Goal: Complete application form

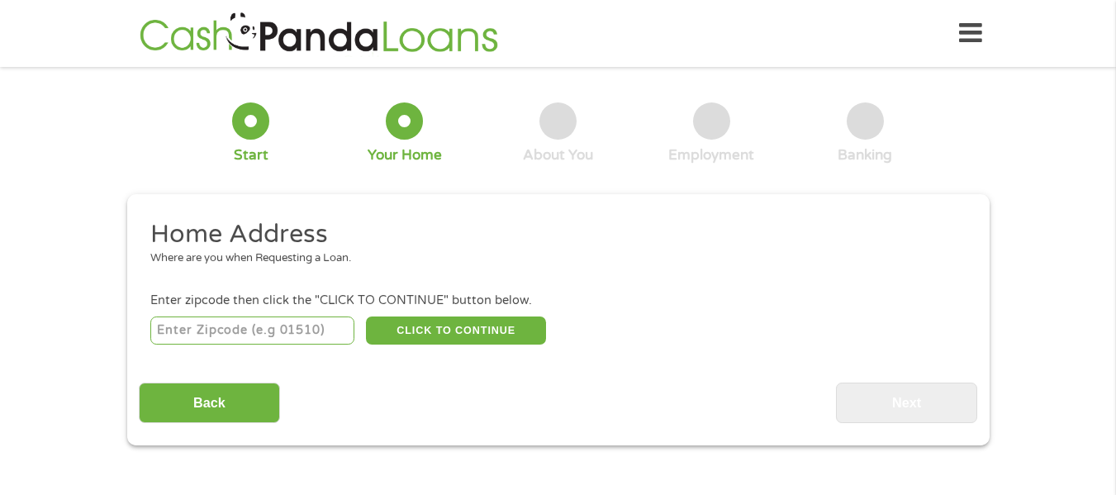
click at [248, 329] on input "number" at bounding box center [252, 330] width 204 height 28
type input "42501"
click at [401, 338] on button "CLICK TO CONTINUE" at bounding box center [456, 330] width 180 height 28
type input "42501"
type input "[GEOGRAPHIC_DATA]"
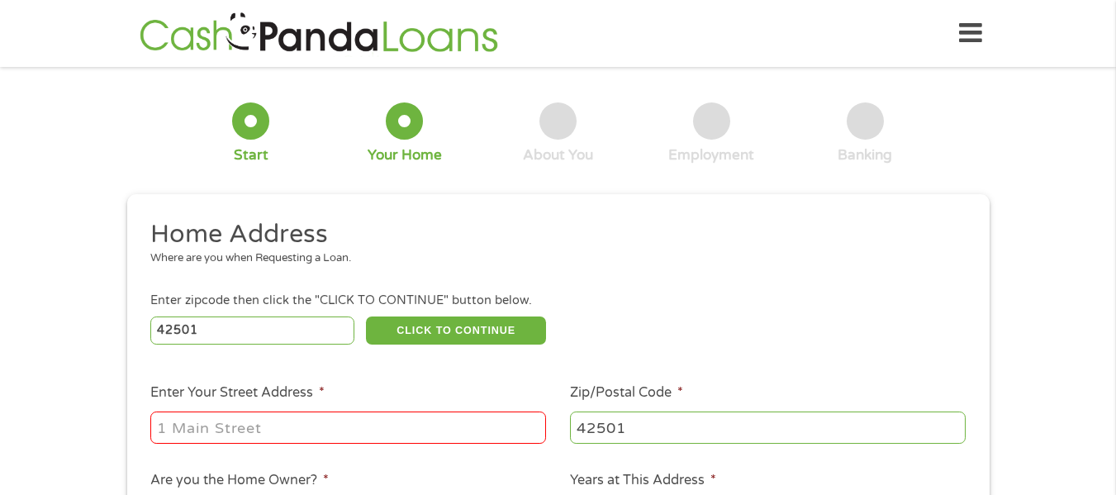
click at [344, 428] on input "Enter Your Street Address *" at bounding box center [348, 426] width 396 height 31
type input "[STREET_ADDRESS]"
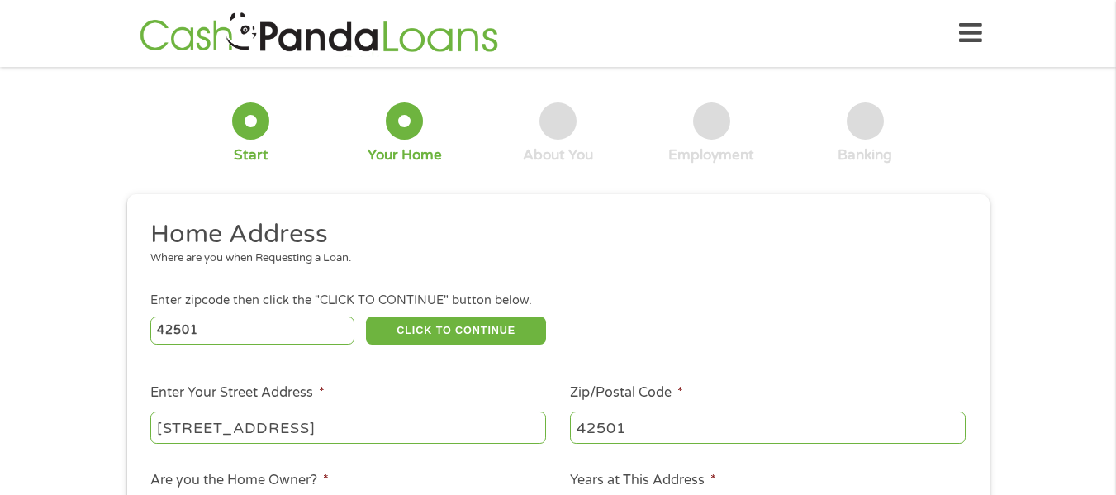
click at [624, 300] on div "Enter zipcode then click the "CLICK TO CONTINUE" button below." at bounding box center [557, 301] width 814 height 18
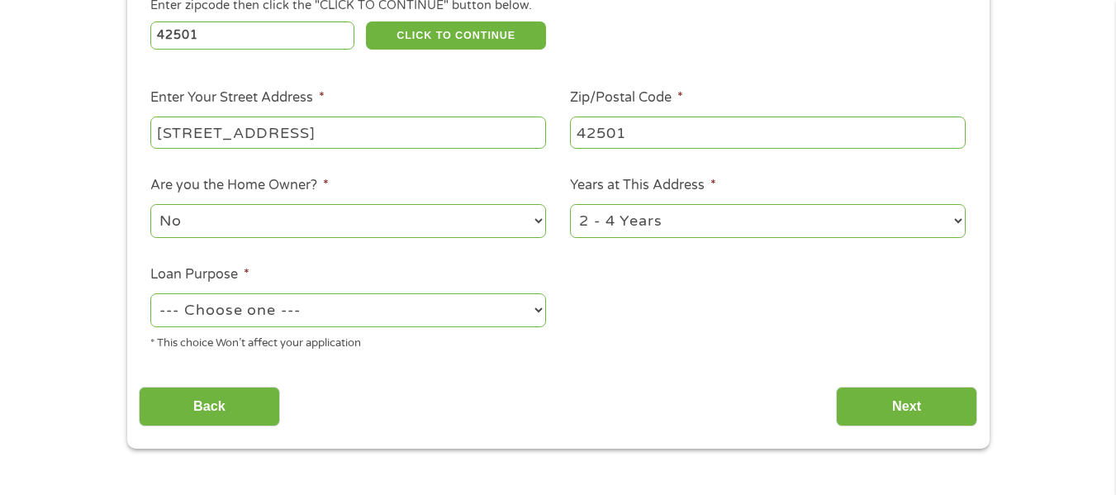
scroll to position [297, 0]
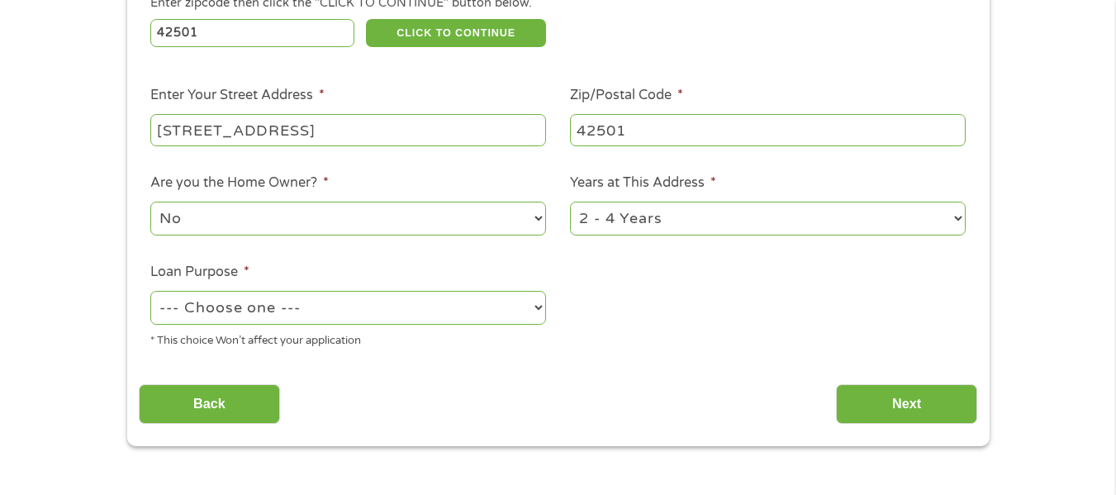
click at [660, 233] on select "1 Year or less 1 - 2 Years 2 - 4 Years Over 4 Years" at bounding box center [768, 219] width 396 height 34
select select "60months"
click at [570, 202] on select "1 Year or less 1 - 2 Years 2 - 4 Years Over 4 Years" at bounding box center [768, 219] width 396 height 34
click at [515, 317] on select "--- Choose one --- Pay Bills Debt Consolidation Home Improvement Major Purchase…" at bounding box center [348, 308] width 396 height 34
select select "shorttermcash"
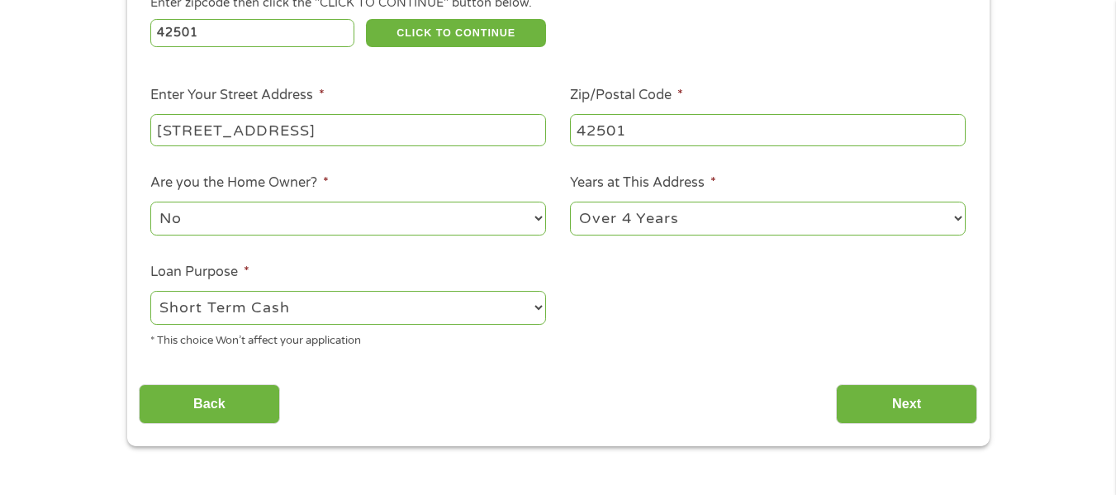
click at [150, 291] on select "--- Choose one --- Pay Bills Debt Consolidation Home Improvement Major Purchase…" at bounding box center [348, 308] width 396 height 34
click at [904, 391] on input "Next" at bounding box center [906, 404] width 141 height 40
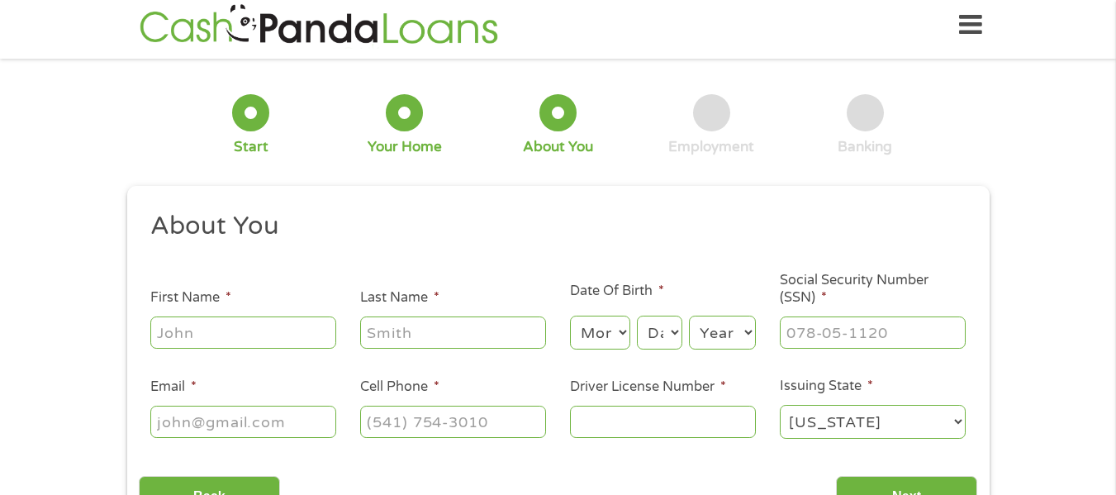
scroll to position [0, 0]
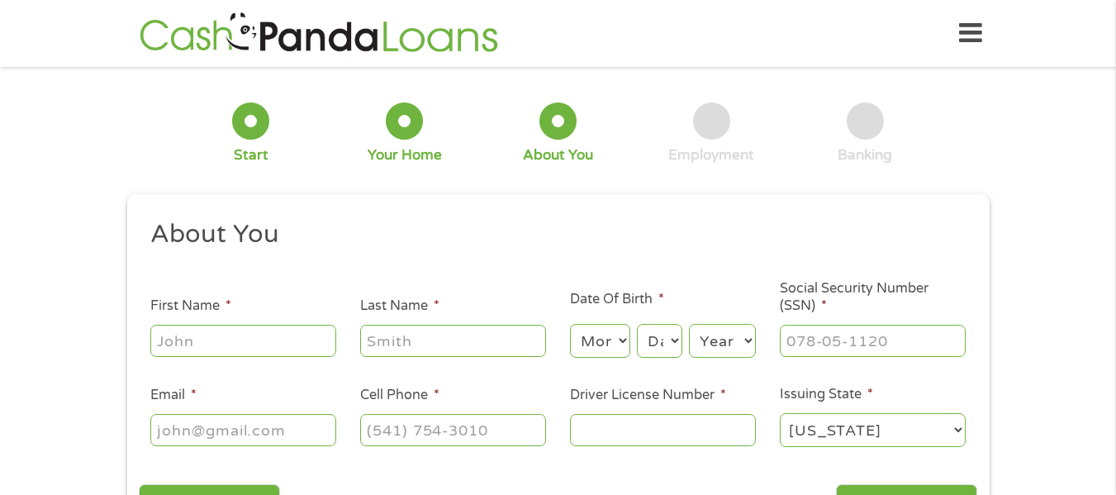
click at [197, 324] on div at bounding box center [243, 341] width 186 height 38
click at [198, 335] on input "First Name *" at bounding box center [243, 340] width 186 height 31
type input "[PERSON_NAME]"
type input "[PERSON_NAME][EMAIL_ADDRESS][DOMAIN_NAME]"
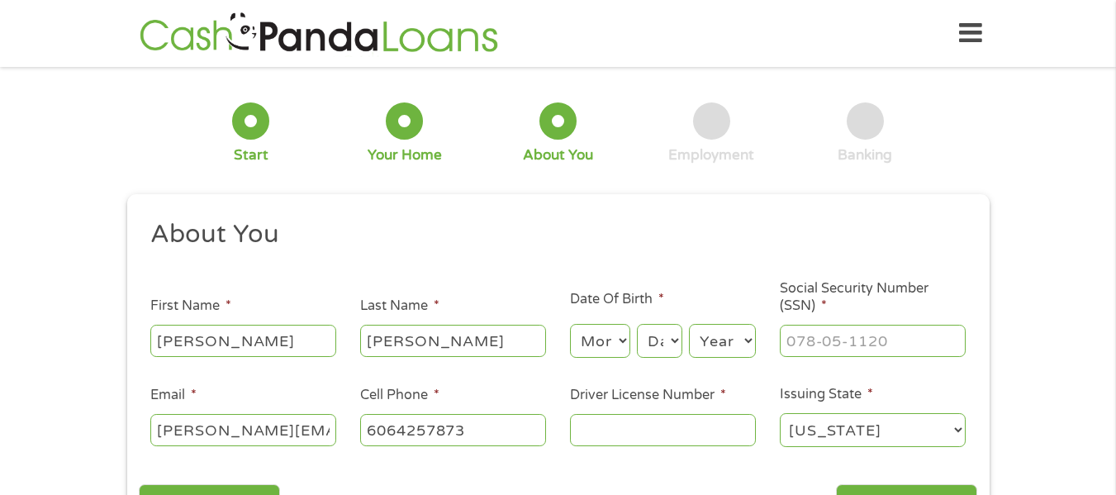
type input "[PHONE_NUMBER]"
click at [578, 358] on div "Month Month 1 2 3 4 5 6 7 8 9 10 11 12" at bounding box center [600, 341] width 60 height 40
click at [598, 348] on select "Month 1 2 3 4 5 6 7 8 9 10 11 12" at bounding box center [600, 341] width 60 height 34
select select "7"
click at [570, 324] on select "Month 1 2 3 4 5 6 7 8 9 10 11 12" at bounding box center [600, 341] width 60 height 34
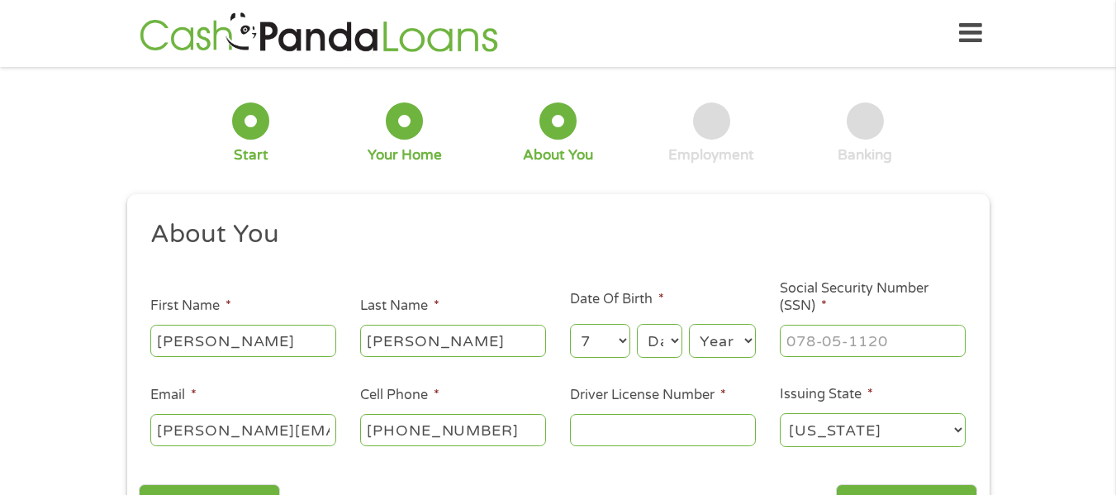
click at [653, 328] on select "Day 1 2 3 4 5 6 7 8 9 10 11 12 13 14 15 16 17 18 19 20 21 22 23 24 25 26 27 28 …" at bounding box center [659, 341] width 45 height 34
select select "28"
click at [637, 324] on select "Day 1 2 3 4 5 6 7 8 9 10 11 12 13 14 15 16 17 18 19 20 21 22 23 24 25 26 27 28 …" at bounding box center [659, 341] width 45 height 34
click at [710, 334] on select "Year [DATE] 2006 2005 2004 2003 2002 2001 2000 1999 1998 1997 1996 1995 1994 19…" at bounding box center [722, 341] width 67 height 34
select select "1998"
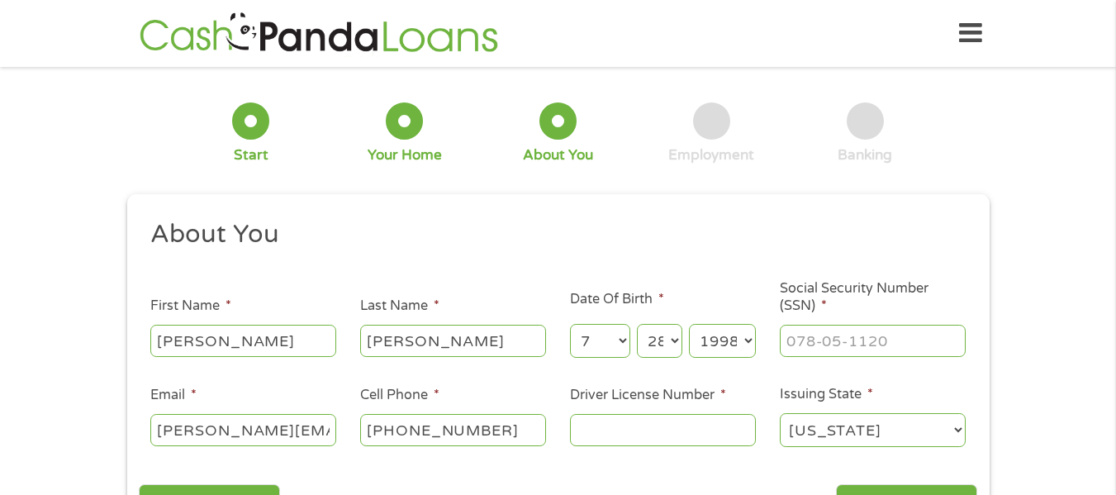
click at [689, 324] on select "Year [DATE] 2006 2005 2004 2003 2002 2001 2000 1999 1998 1997 1996 1995 1994 19…" at bounding box center [722, 341] width 67 height 34
click at [816, 327] on input "___-__-____" at bounding box center [873, 340] width 186 height 31
type input "404-53-8558"
click at [727, 439] on input "Driver License Number *" at bounding box center [663, 429] width 186 height 31
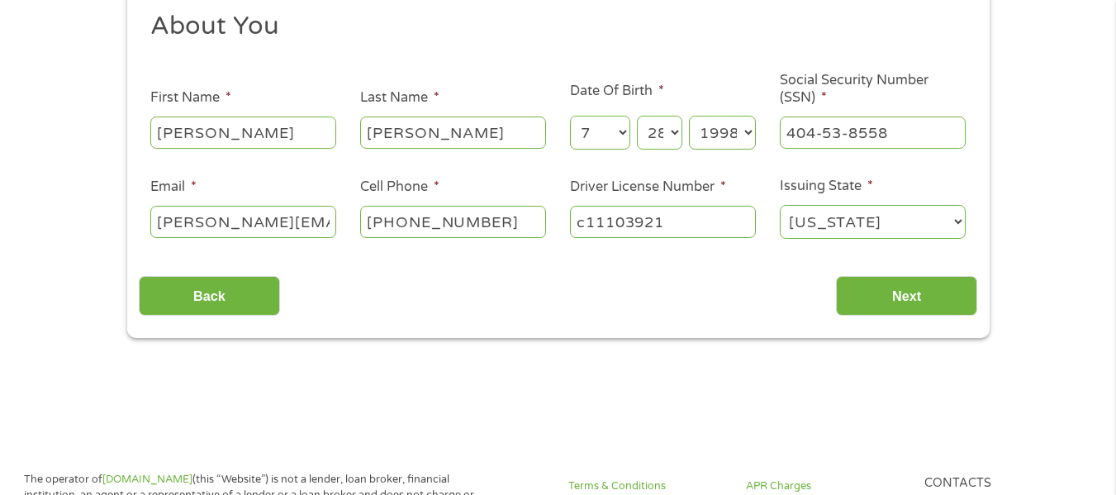
scroll to position [306, 0]
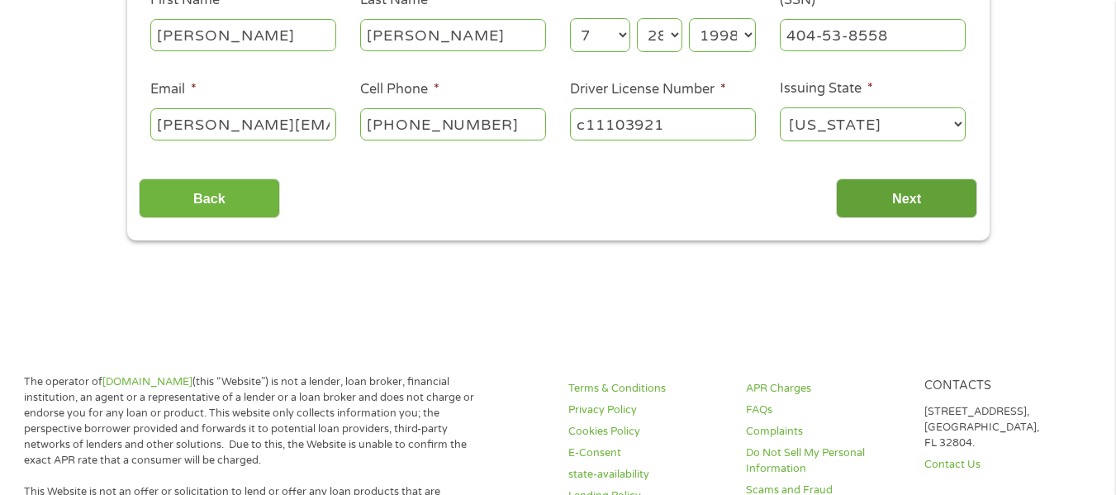
type input "c11103921"
click at [938, 188] on input "Next" at bounding box center [906, 198] width 141 height 40
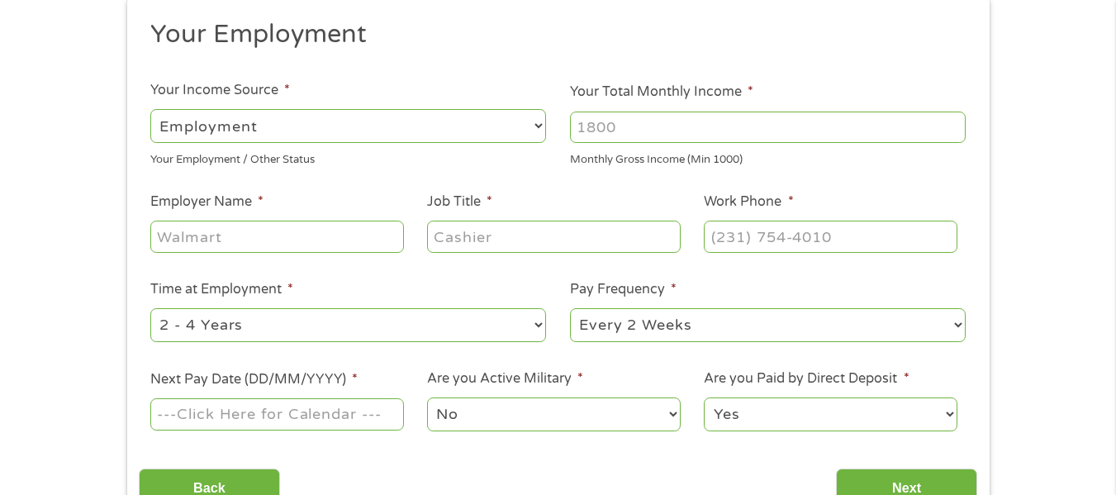
scroll to position [244, 0]
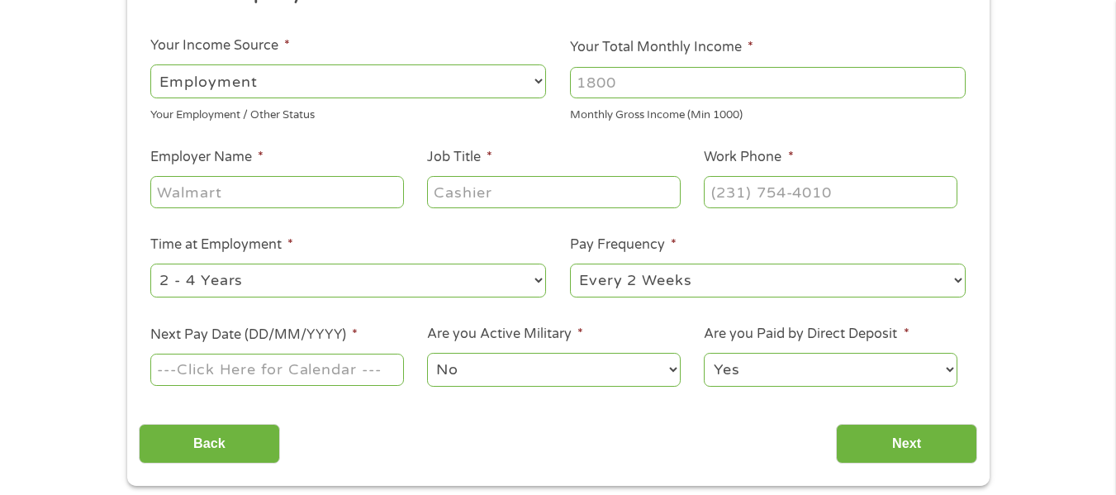
click at [743, 89] on input "Your Total Monthly Income *" at bounding box center [768, 82] width 396 height 31
type input "3200"
click at [284, 199] on input "Employer Name *" at bounding box center [276, 191] width 253 height 31
type input "lifepoint"
type input "nurse"
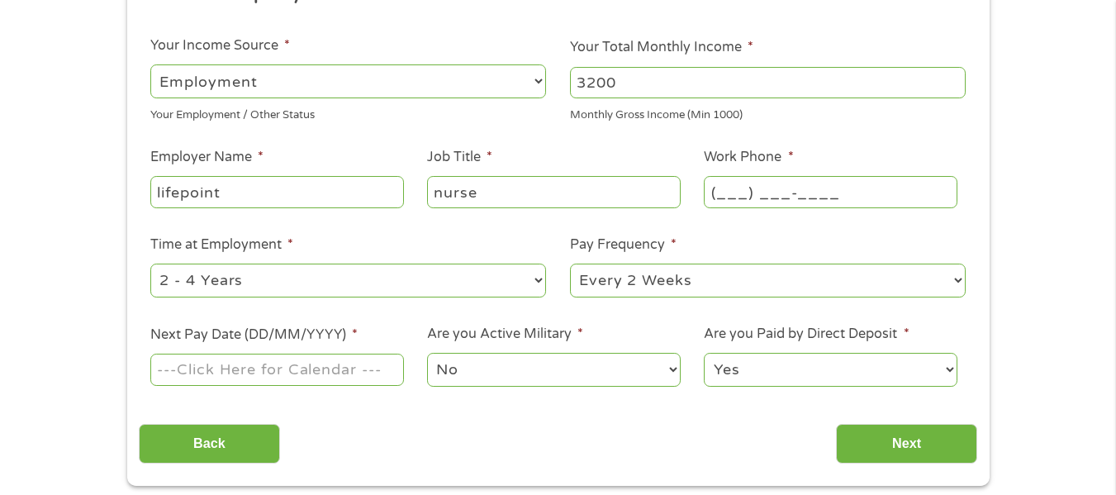
click at [747, 179] on input "(___) ___-____" at bounding box center [830, 191] width 253 height 31
type input "[PHONE_NUMBER]"
click at [526, 282] on select "--- Choose one --- 1 Year or less 1 - 2 Years 2 - 4 Years Over 4 Years" at bounding box center [348, 280] width 396 height 34
click at [150, 263] on select "--- Choose one --- 1 Year or less 1 - 2 Years 2 - 4 Years Over 4 Years" at bounding box center [348, 280] width 396 height 34
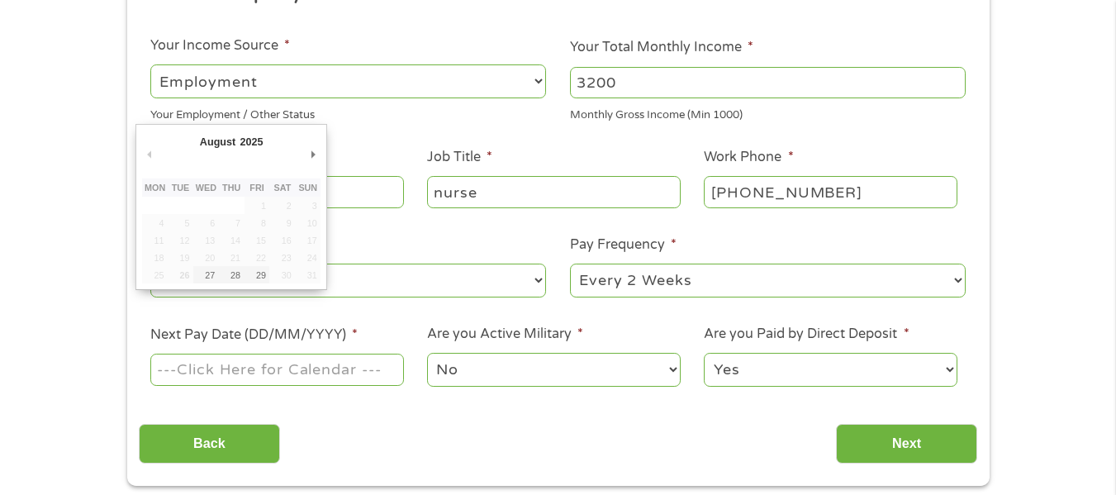
click at [333, 375] on input "Next Pay Date (DD/MM/YYYY) *" at bounding box center [276, 369] width 253 height 31
type input "[DATE]"
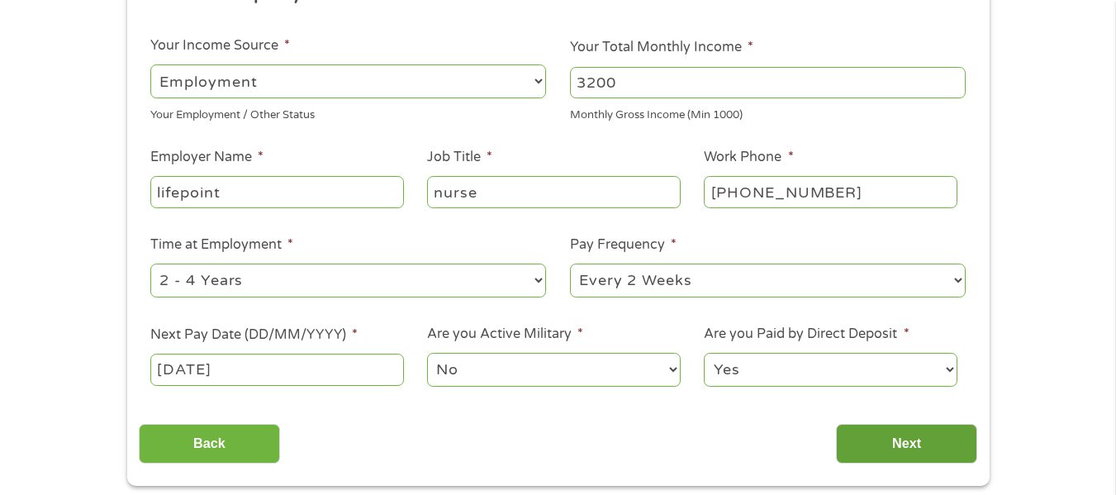
click at [885, 437] on input "Next" at bounding box center [906, 444] width 141 height 40
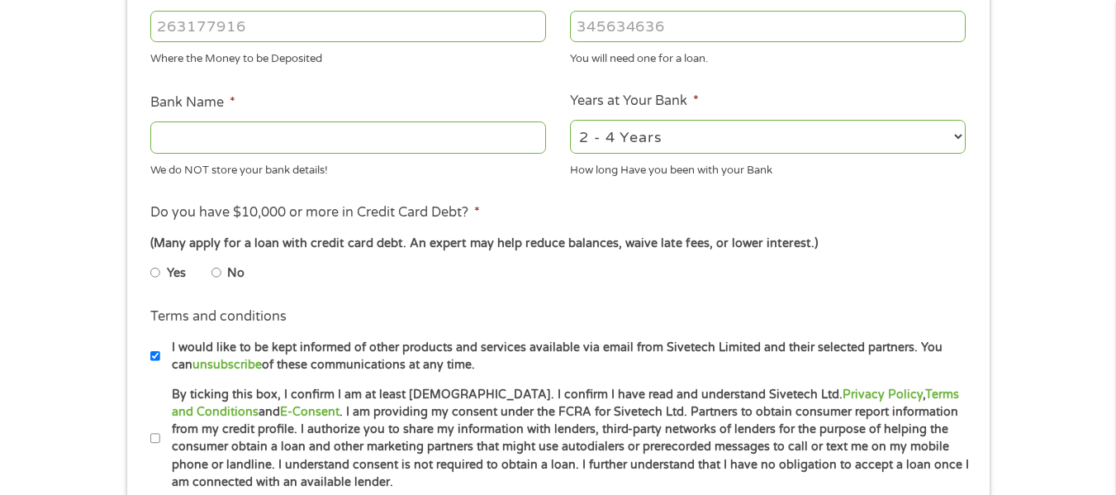
scroll to position [516, 0]
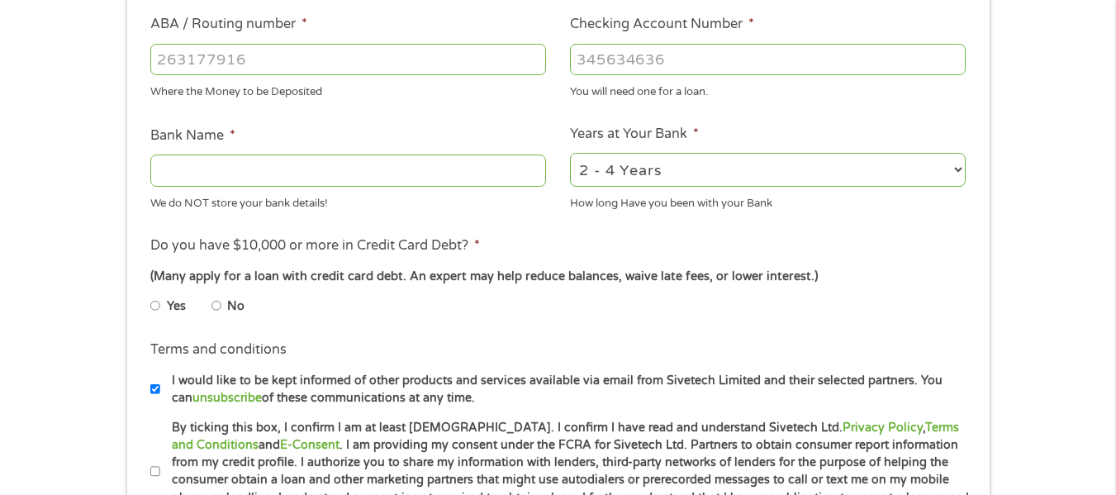
click at [300, 55] on input "ABA / Routing number *" at bounding box center [348, 59] width 396 height 31
type input "083900680"
type input "BRANCH BANKING TRUST COMPANY"
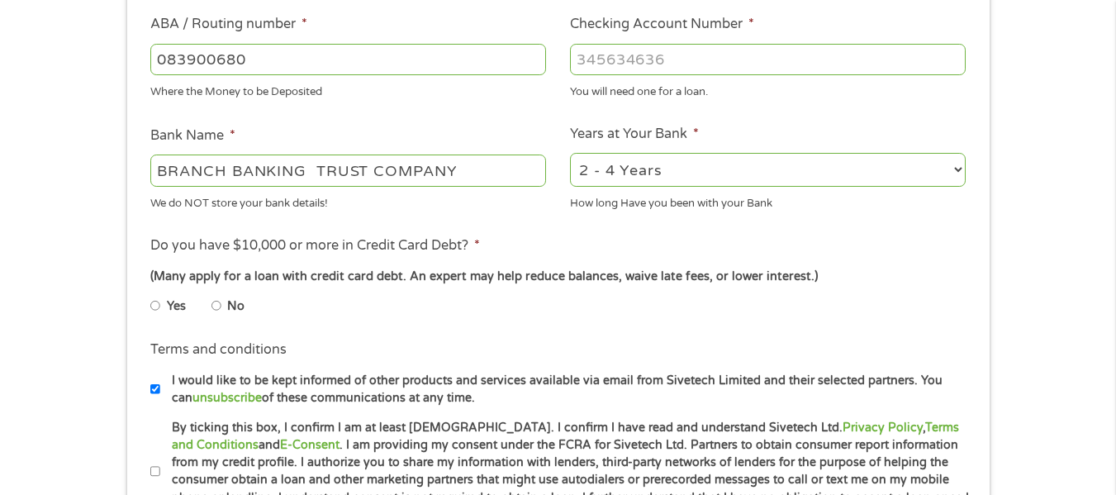
type input "083900680"
type input "5188824783"
click at [619, 170] on select "2 - 4 Years 6 - 12 Months 1 - 2 Years Over 4 Years" at bounding box center [768, 170] width 396 height 34
select select "60months"
click at [570, 153] on select "2 - 4 Years 6 - 12 Months 1 - 2 Years Over 4 Years" at bounding box center [768, 170] width 396 height 34
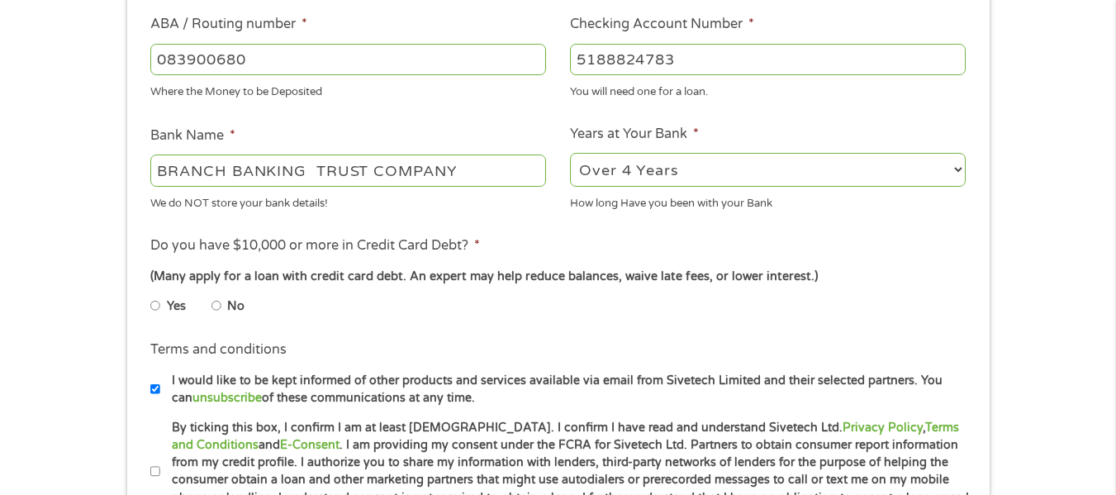
click at [242, 302] on label "No" at bounding box center [235, 306] width 17 height 18
click at [221, 302] on input "No" at bounding box center [216, 305] width 10 height 26
radio input "true"
click at [108, 301] on div "1 Start 2 Your Home 3 About You 4 Employment 5 Banking 6 This field is hidden w…" at bounding box center [558, 85] width 1116 height 1047
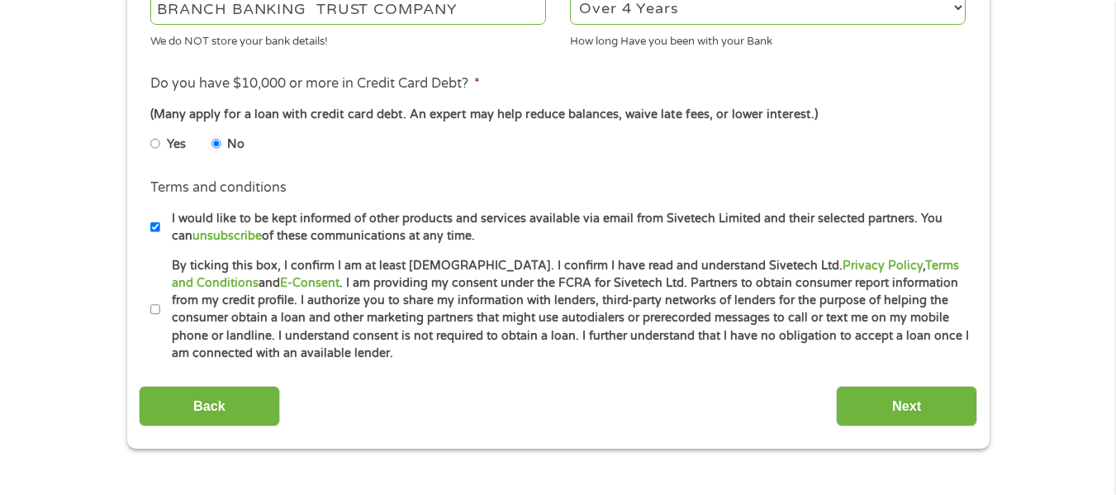
scroll to position [681, 0]
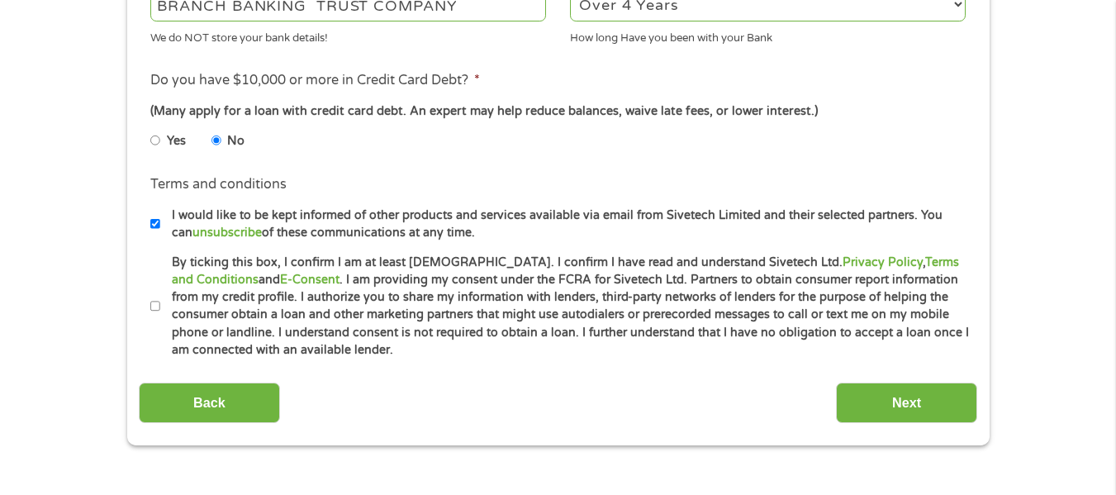
click at [145, 296] on li "Terms and conditions * By ticking this box, I confirm I am at least [DEMOGRAPHI…" at bounding box center [558, 307] width 838 height 106
click at [154, 302] on input "By ticking this box, I confirm I am at least [DEMOGRAPHIC_DATA]. I confirm I ha…" at bounding box center [155, 306] width 10 height 26
checkbox input "true"
click at [875, 406] on input "Next" at bounding box center [906, 402] width 141 height 40
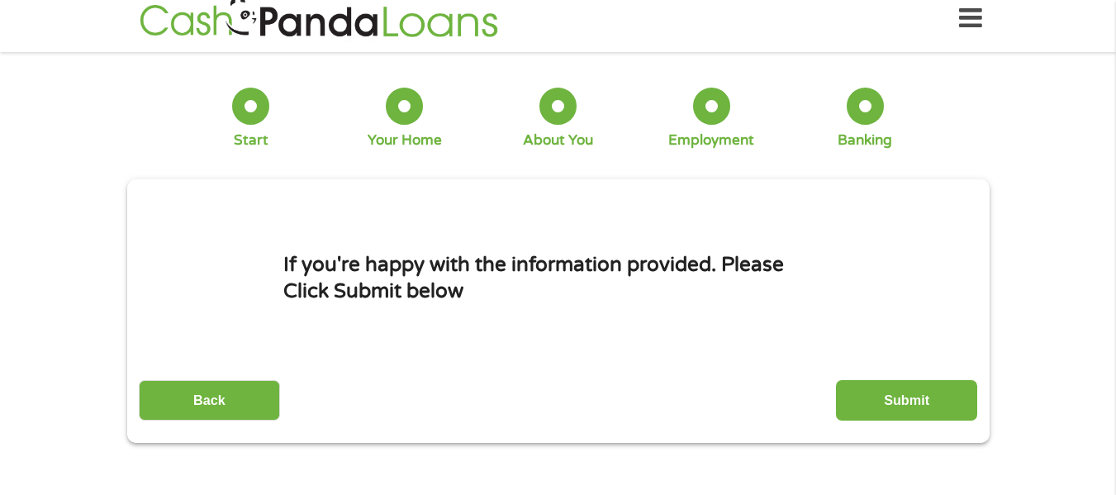
scroll to position [0, 0]
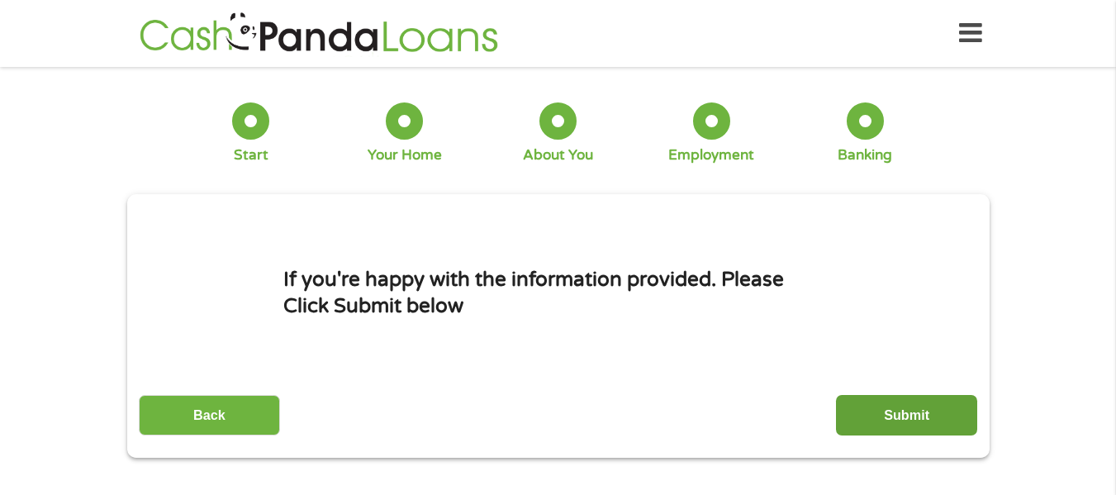
click at [914, 402] on input "Submit" at bounding box center [906, 415] width 141 height 40
